Goal: Navigation & Orientation: Find specific page/section

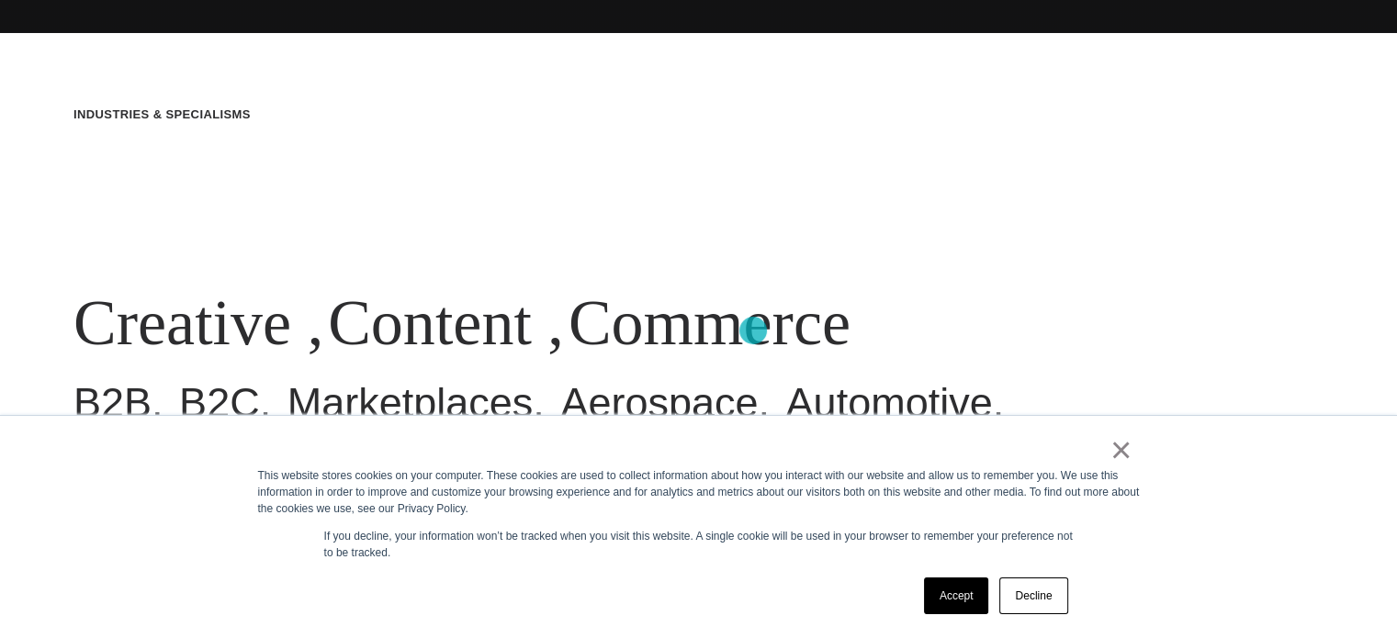
scroll to position [617, 0]
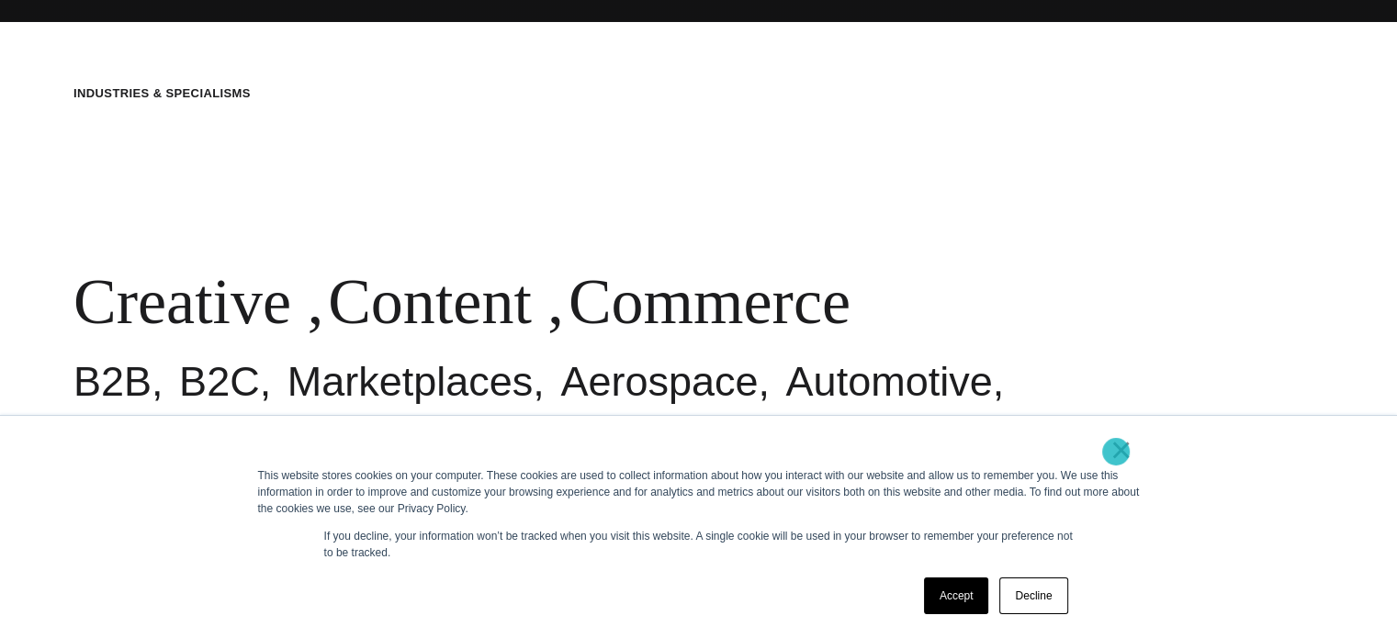
click at [1116, 452] on link "×" at bounding box center [1122, 450] width 22 height 17
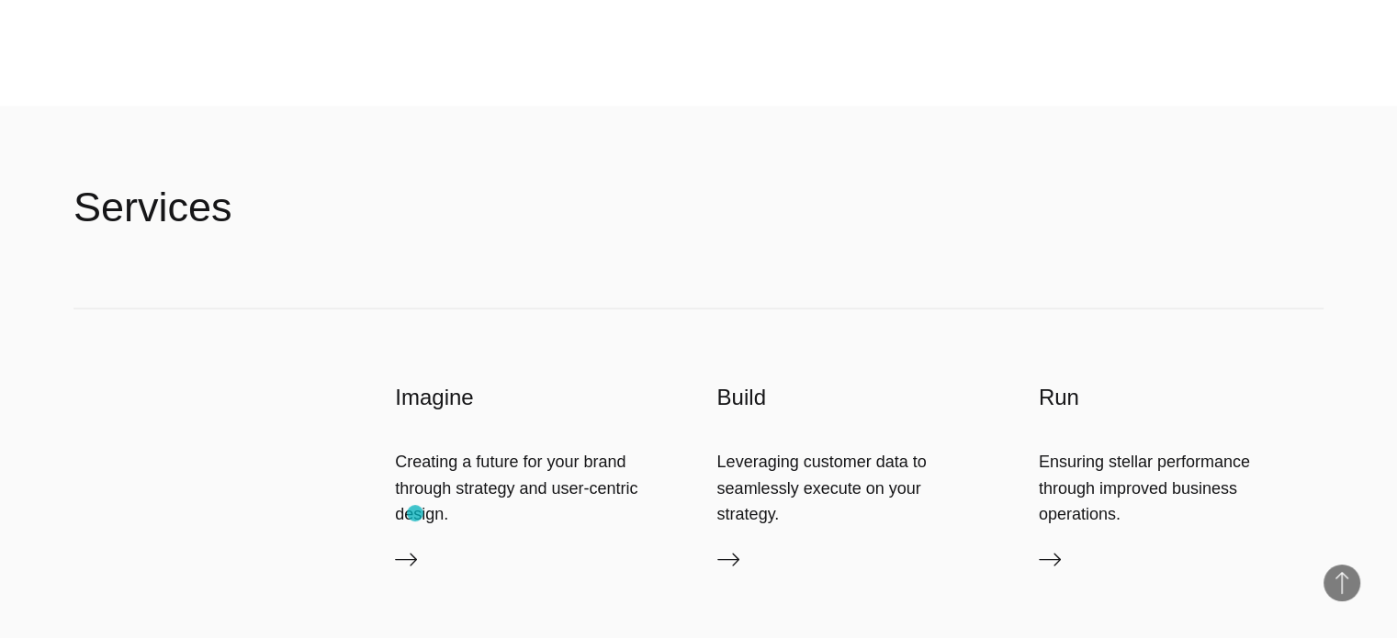
scroll to position [3726, 0]
click at [405, 555] on icon at bounding box center [406, 559] width 22 height 22
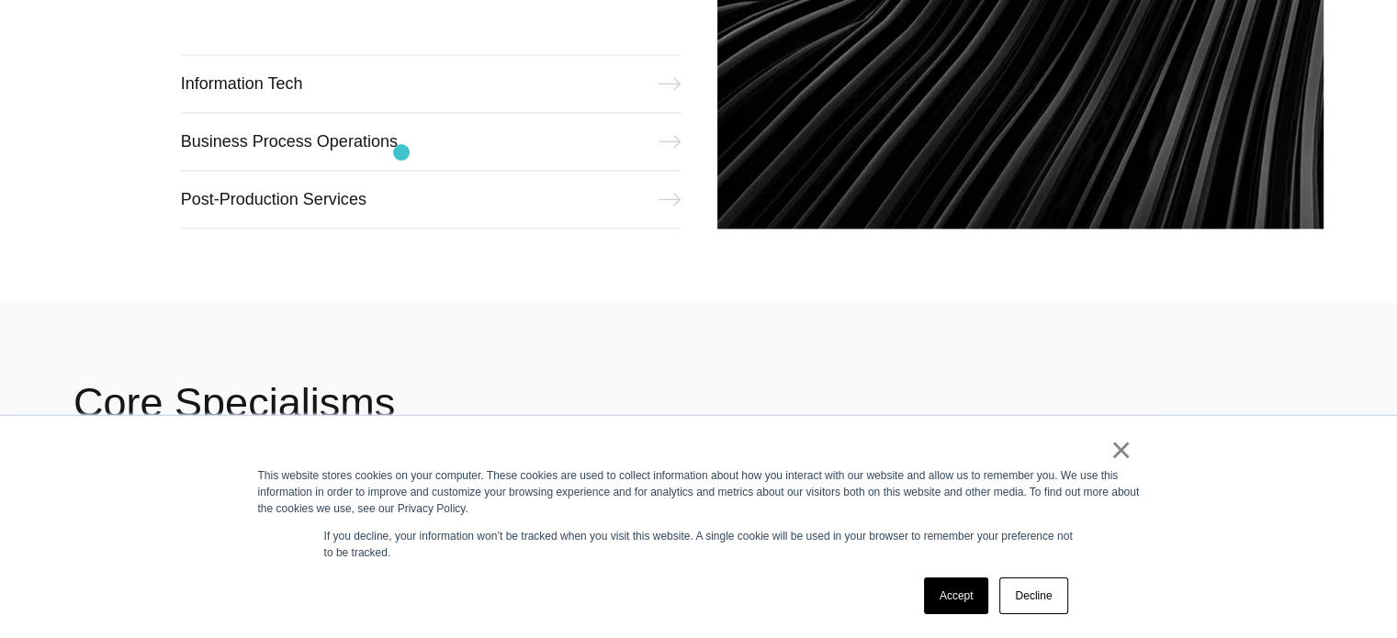
scroll to position [2483, 0]
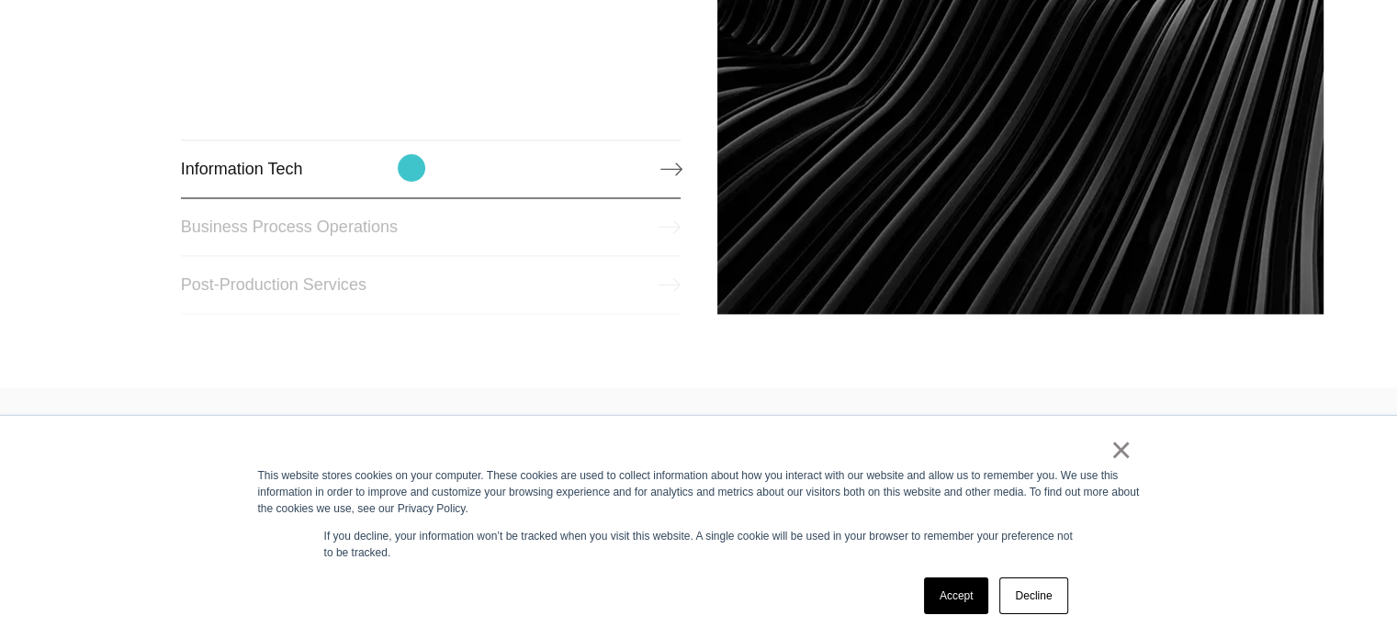
click at [412, 168] on link "Information Tech" at bounding box center [431, 169] width 500 height 59
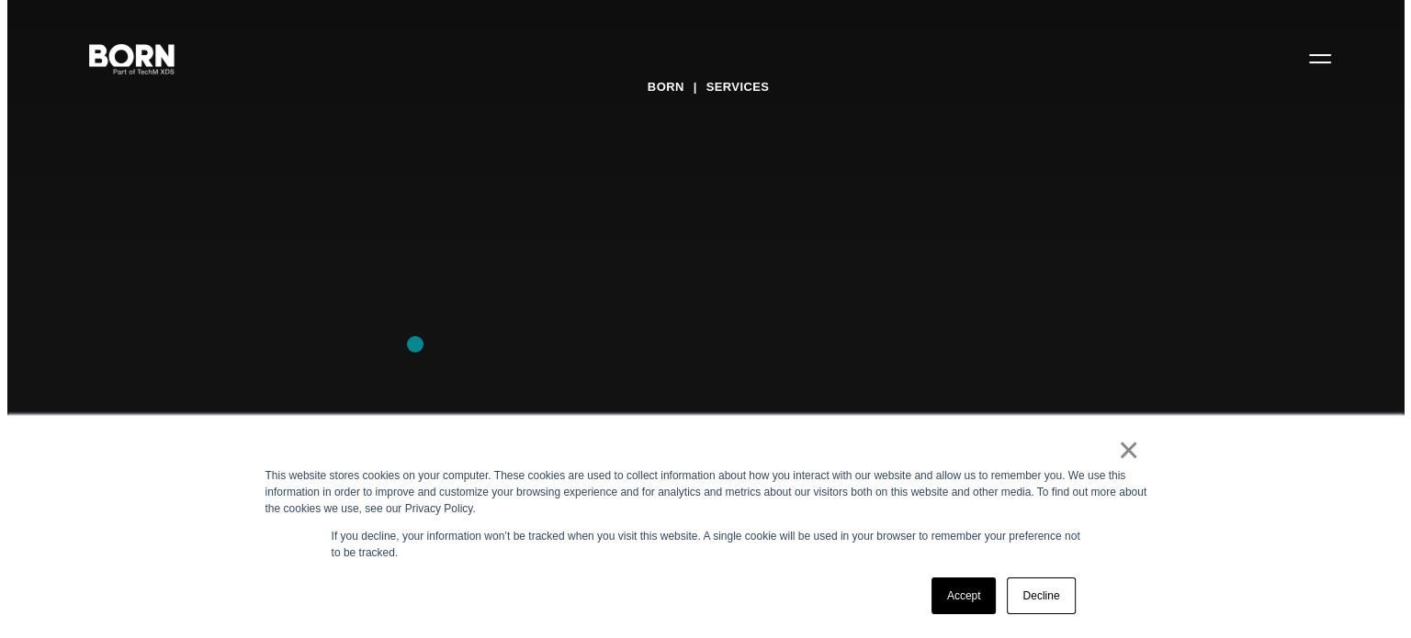
scroll to position [0, 0]
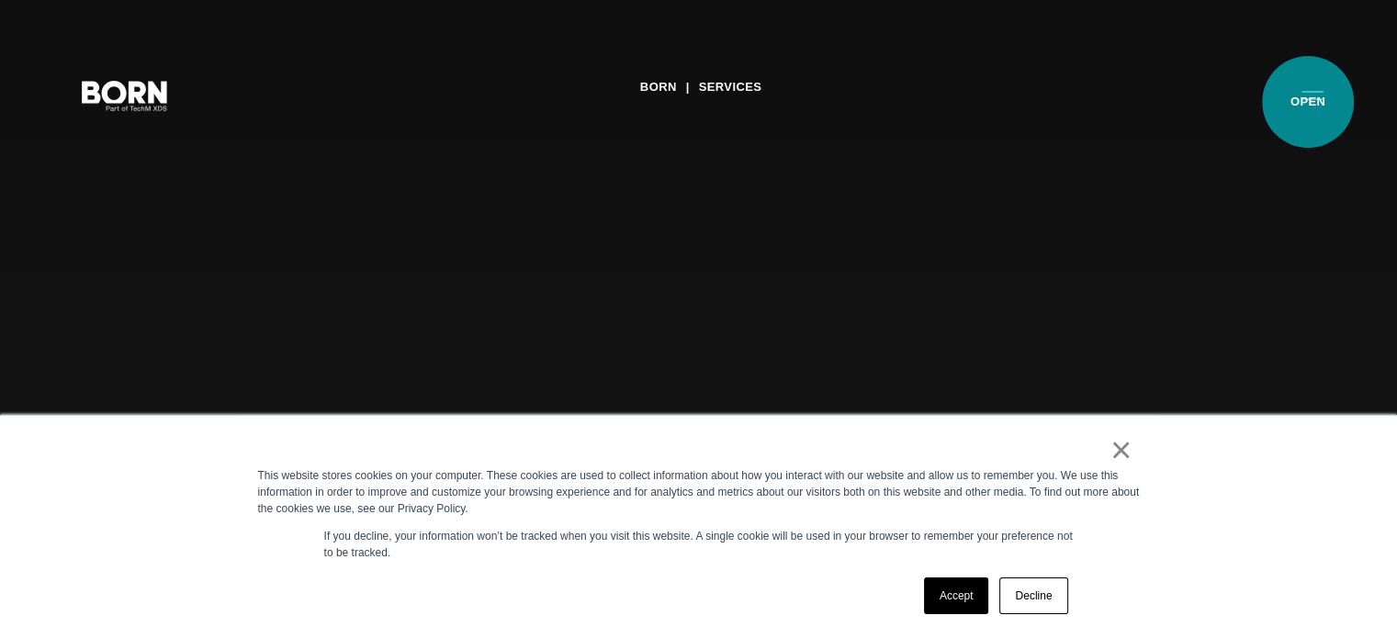
click at [1308, 102] on button "Primary Menu" at bounding box center [1313, 94] width 44 height 39
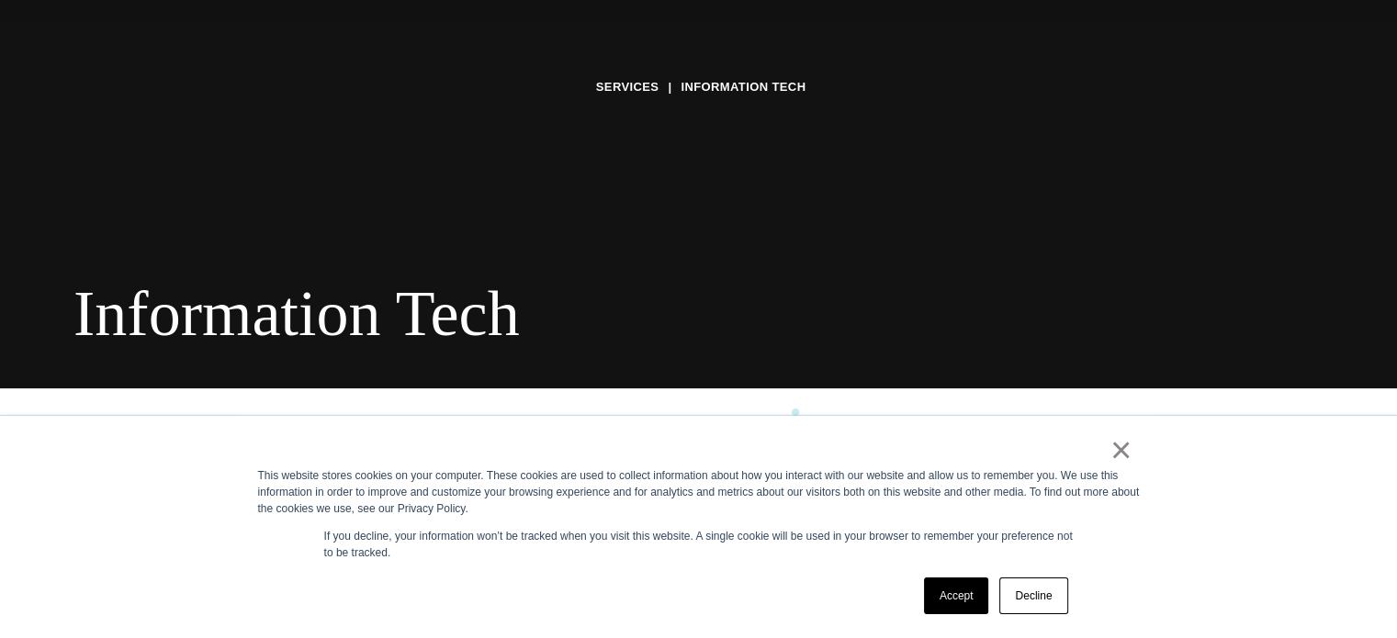
scroll to position [251, 0]
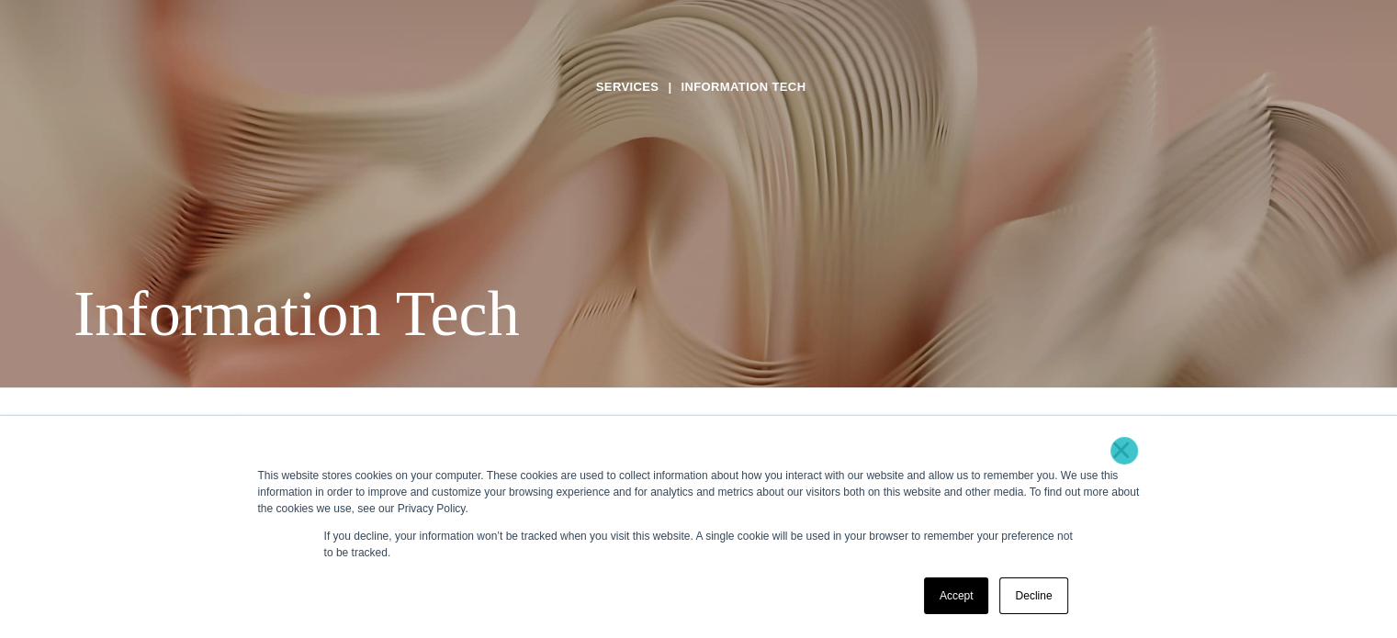
click at [1124, 451] on link "×" at bounding box center [1122, 450] width 22 height 17
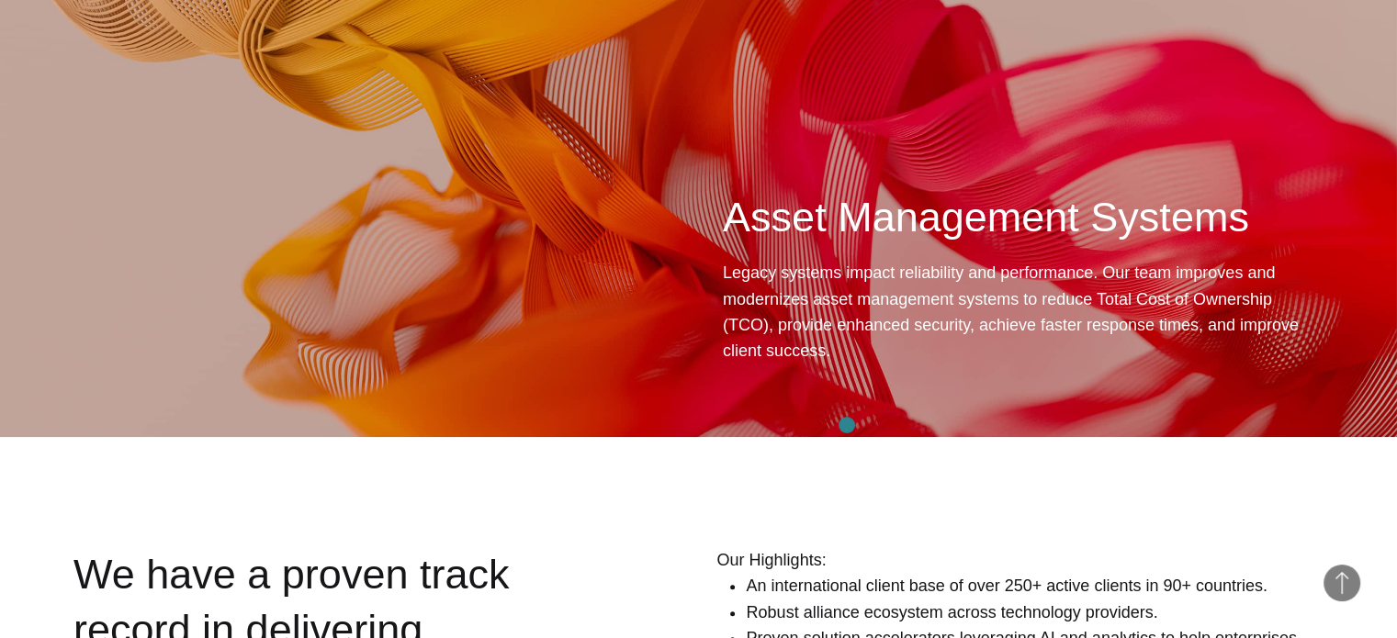
scroll to position [0, 0]
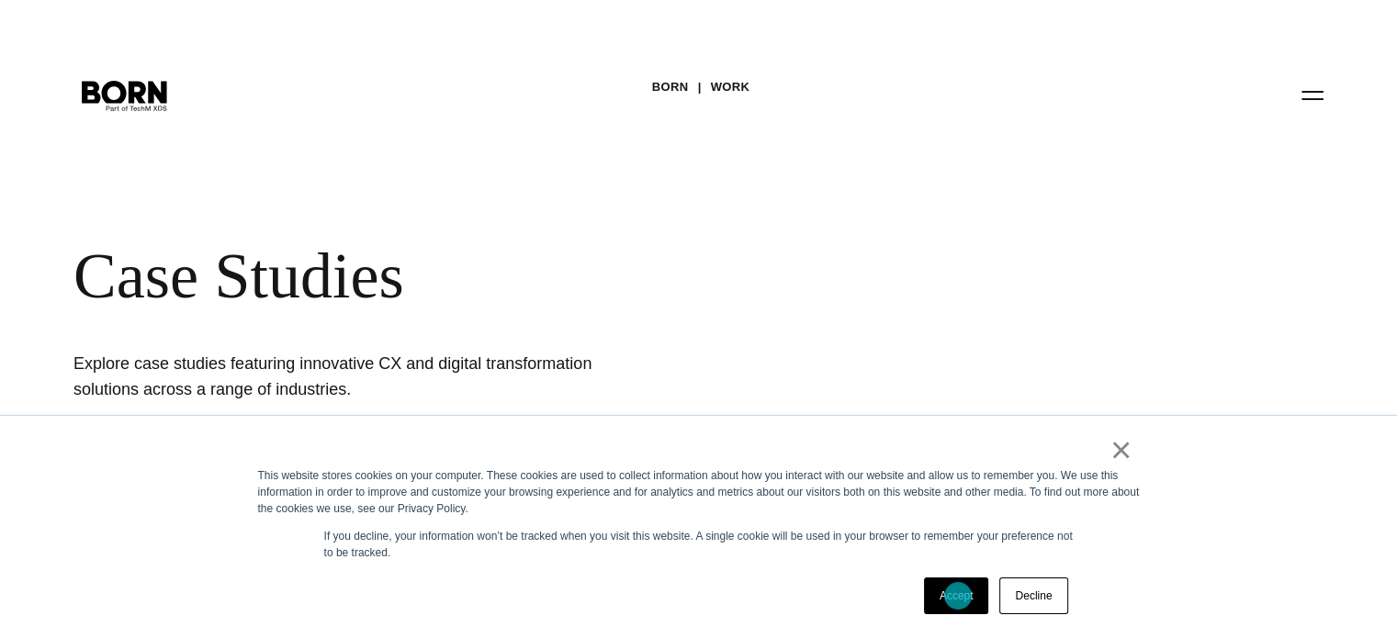
click at [958, 596] on link "Accept" at bounding box center [956, 596] width 65 height 37
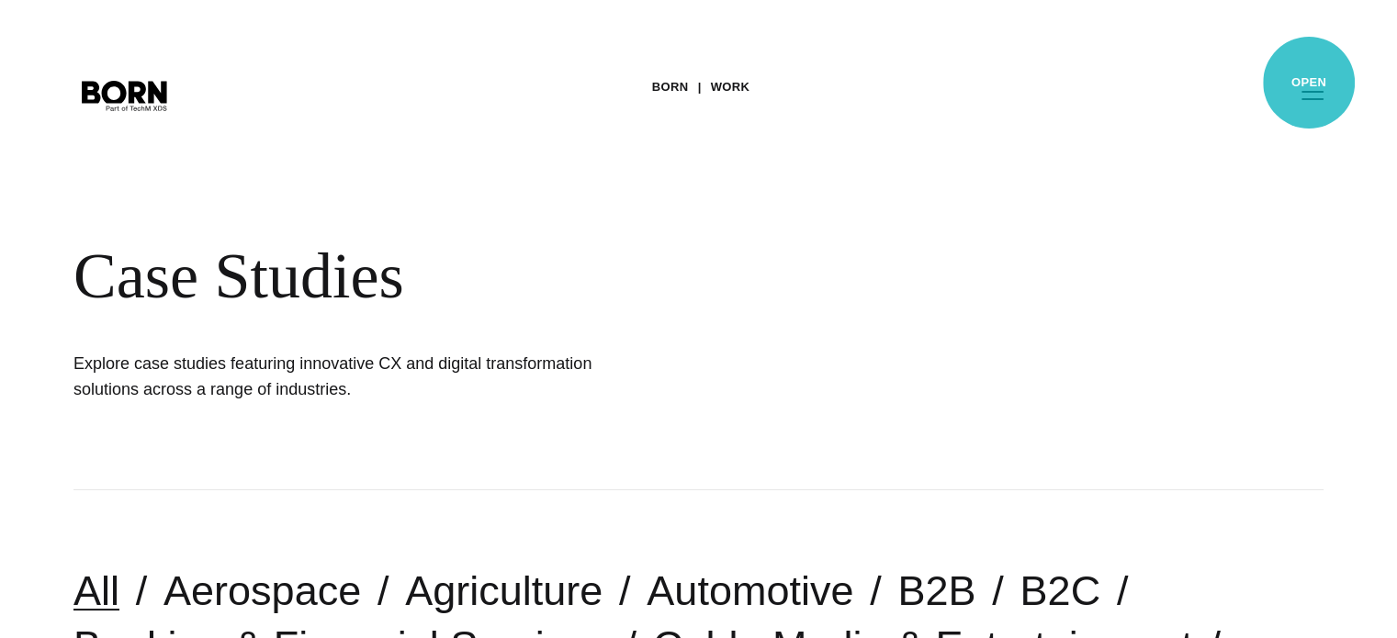
click at [1309, 83] on button "Primary Menu" at bounding box center [1313, 94] width 44 height 39
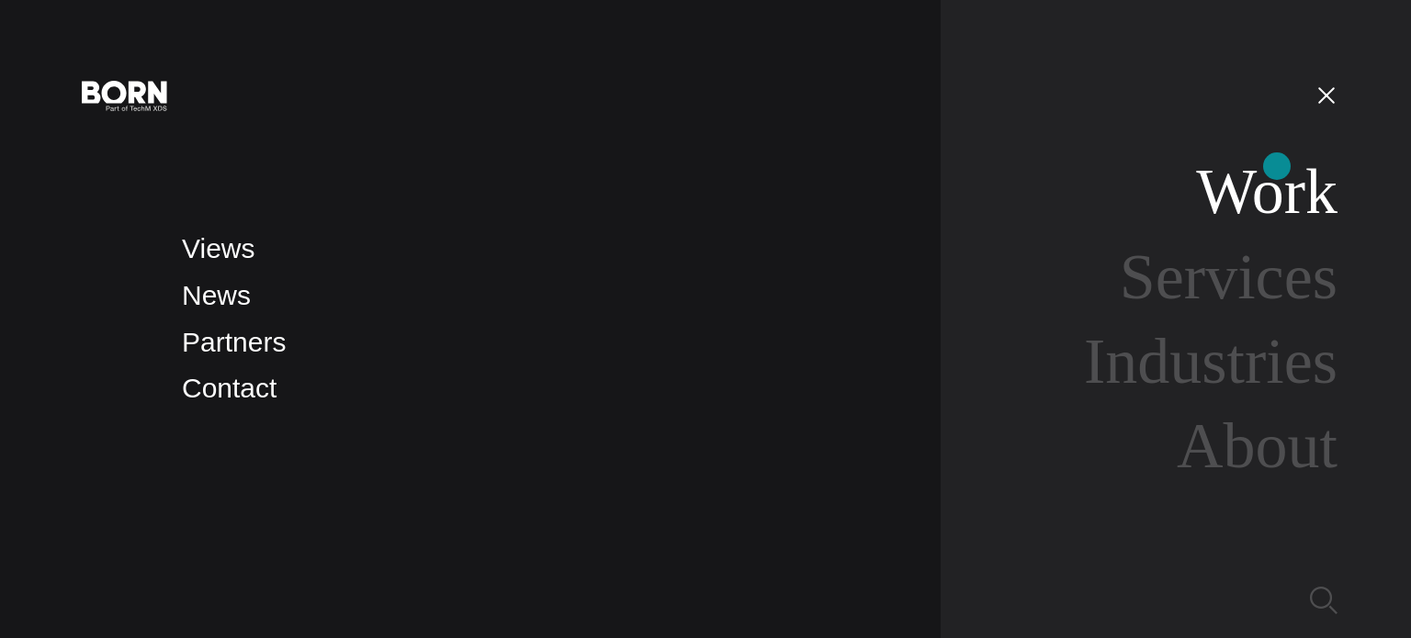
click at [1277, 166] on link "Work" at bounding box center [1266, 191] width 141 height 71
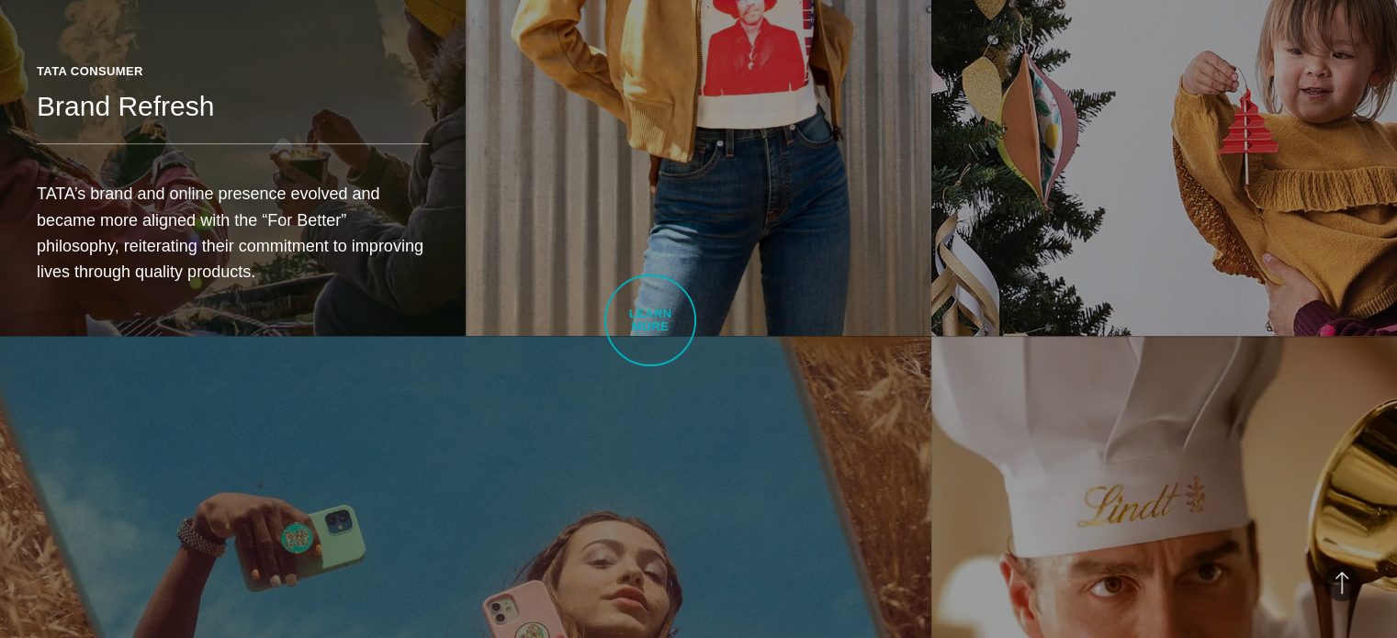
scroll to position [2239, 0]
